Goal: Information Seeking & Learning: Learn about a topic

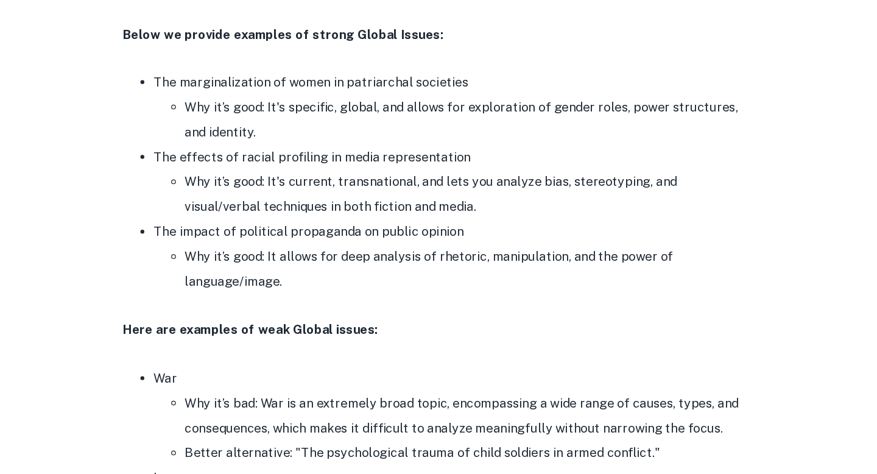
scroll to position [1534, 0]
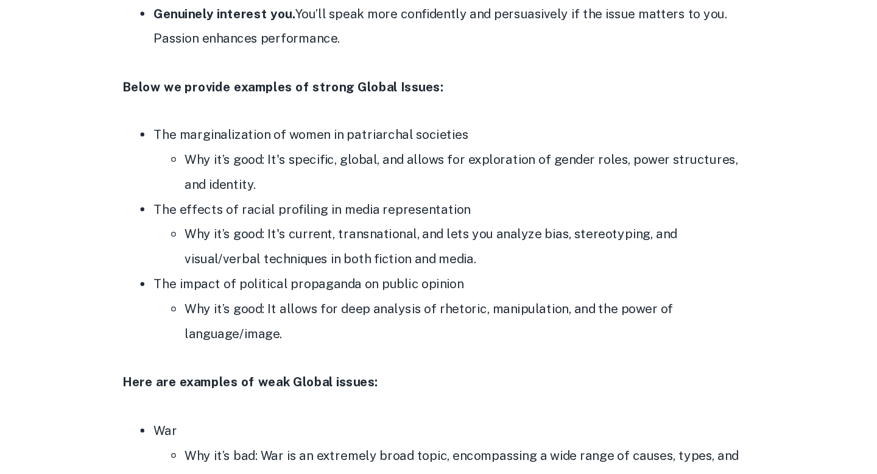
click at [386, 174] on li "The marginalization of women in patriarchal societies Why it’s good: It's speci…" at bounding box center [450, 187] width 463 height 58
click at [383, 170] on li "The marginalization of women in patriarchal societies Why it’s good: It's speci…" at bounding box center [450, 187] width 463 height 58
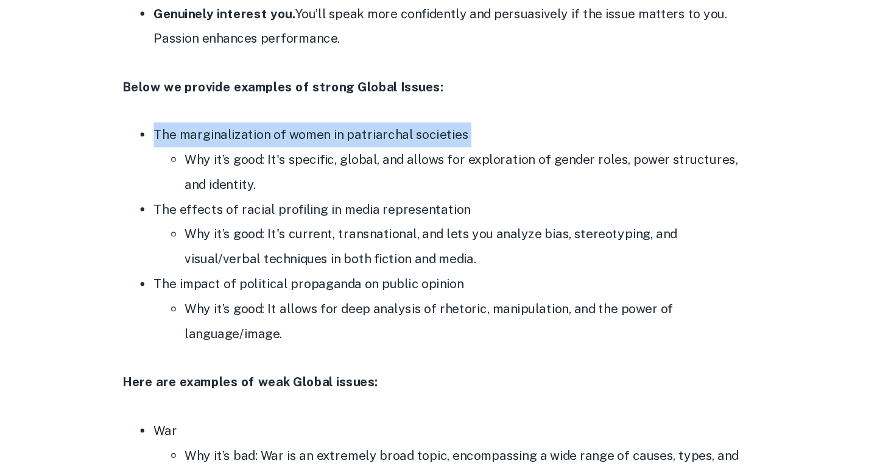
click at [383, 170] on li "The marginalization of women in patriarchal societies Why it’s good: It's speci…" at bounding box center [450, 187] width 463 height 58
copy li "The marginalization of women in patriarchal societies"
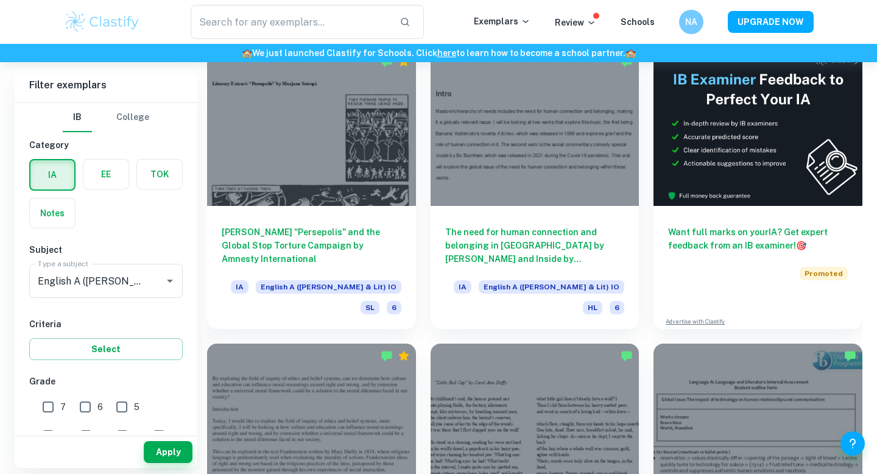
scroll to position [301, 0]
